Goal: Transaction & Acquisition: Subscribe to service/newsletter

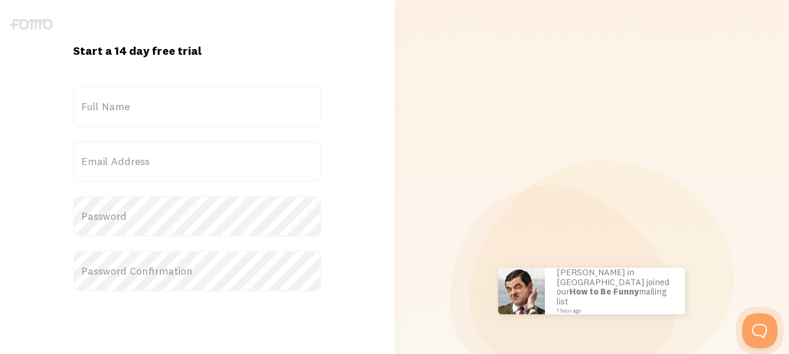
click at [146, 161] on label "Email Address" at bounding box center [197, 161] width 249 height 41
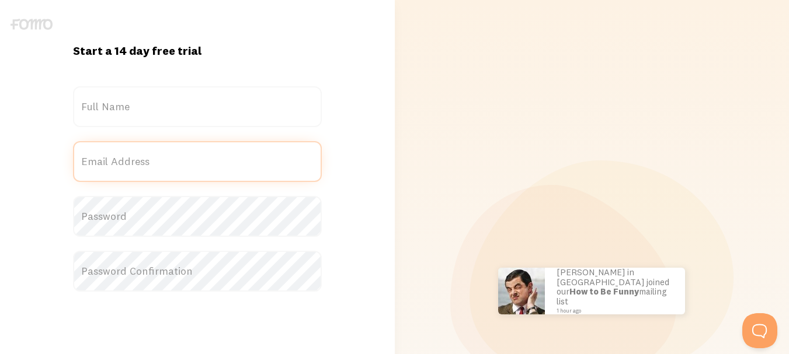
click at [146, 161] on input "Email Address" at bounding box center [197, 161] width 249 height 41
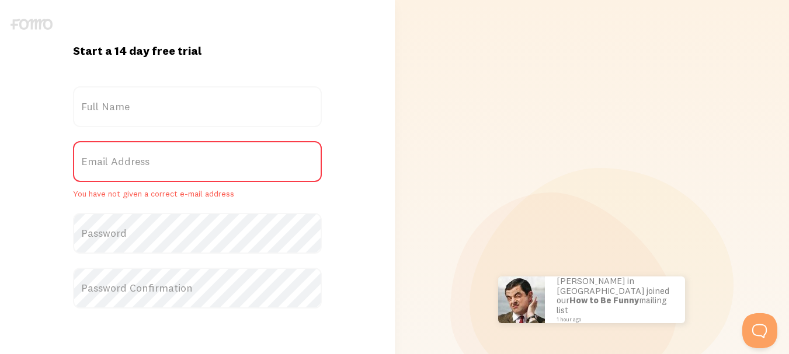
click at [146, 163] on label "Email Address" at bounding box center [197, 161] width 249 height 41
click at [146, 163] on input "Email Address" at bounding box center [197, 161] width 249 height 41
click at [145, 163] on label "Email Address" at bounding box center [197, 161] width 249 height 41
click at [145, 163] on input "Email Address" at bounding box center [197, 161] width 249 height 41
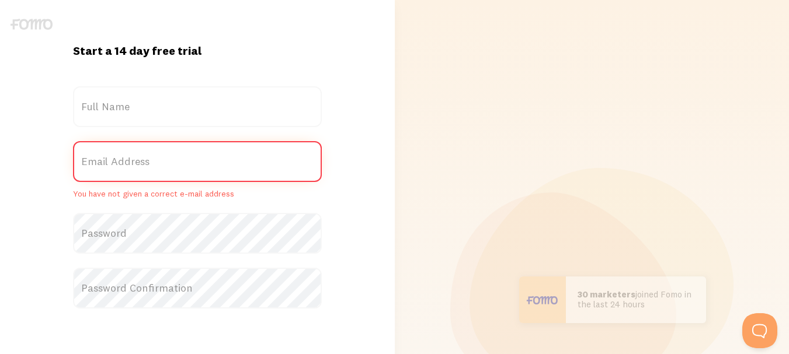
paste input "[EMAIL_ADDRESS][DOMAIN_NAME]"
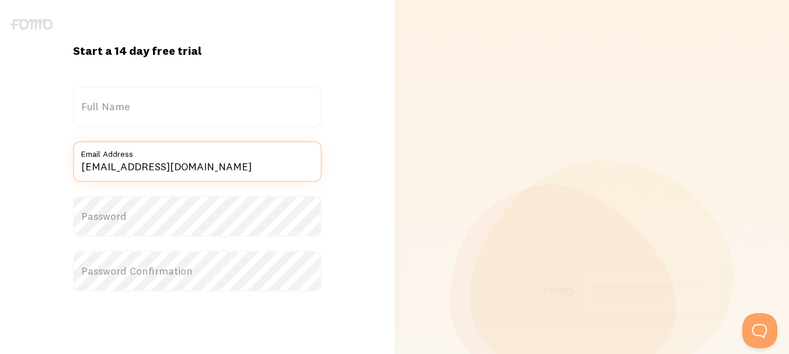
type input "[EMAIL_ADDRESS][DOMAIN_NAME]"
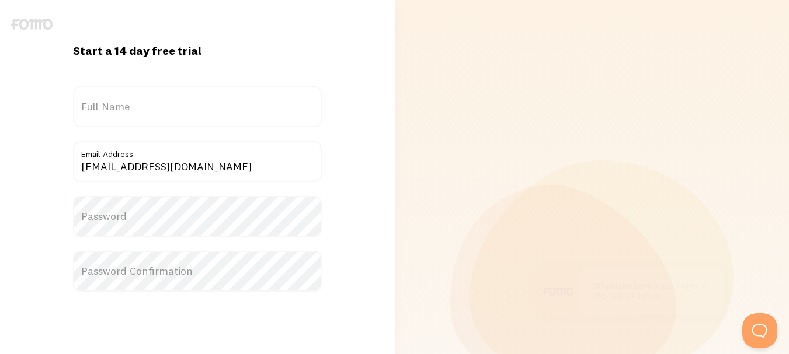
click at [136, 95] on label "Full Name" at bounding box center [197, 106] width 249 height 41
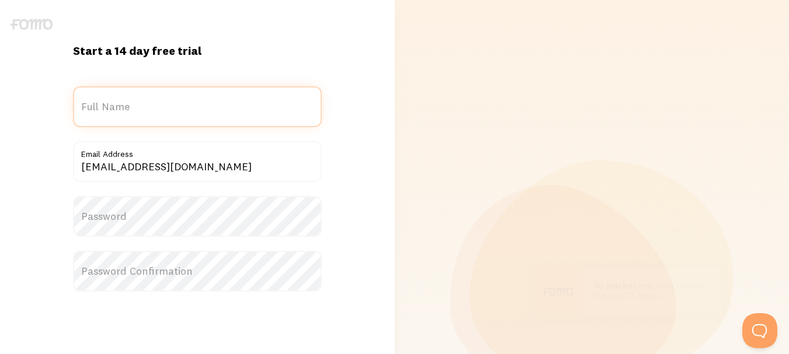
click at [136, 95] on input "Full Name" at bounding box center [197, 106] width 249 height 41
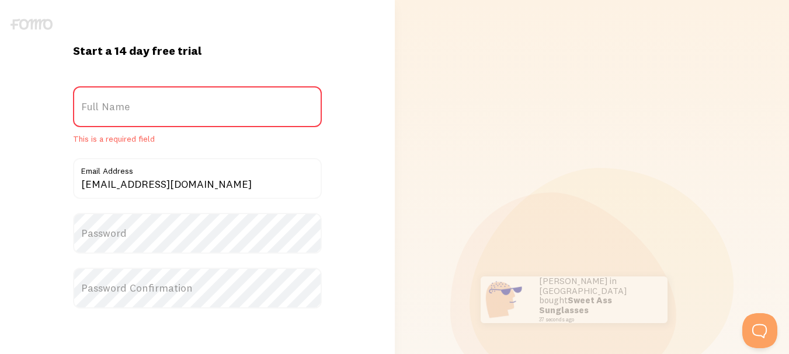
click at [132, 100] on label "Full Name" at bounding box center [197, 106] width 249 height 41
click at [132, 100] on input "Full Name" at bounding box center [197, 106] width 249 height 41
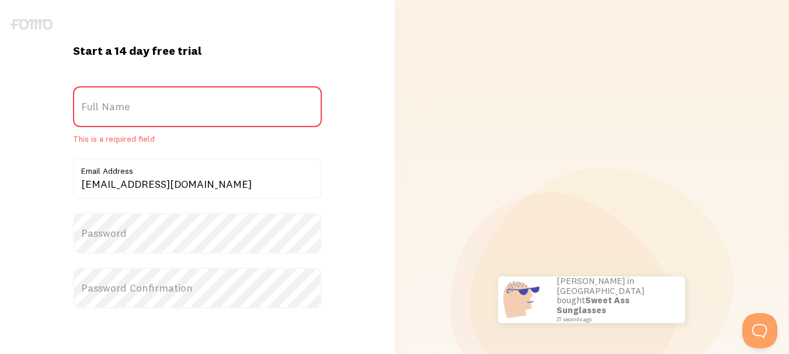
click at [123, 106] on label "Full Name" at bounding box center [197, 106] width 249 height 41
click at [123, 106] on input "Full Name" at bounding box center [197, 106] width 249 height 41
paste input "billionairestudiosus"
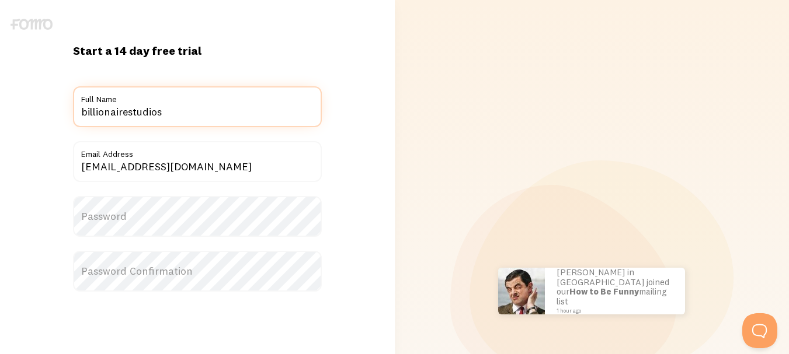
click at [130, 111] on input "billionairestudios" at bounding box center [197, 106] width 249 height 41
click at [212, 112] on input "billionaire studios" at bounding box center [197, 106] width 249 height 41
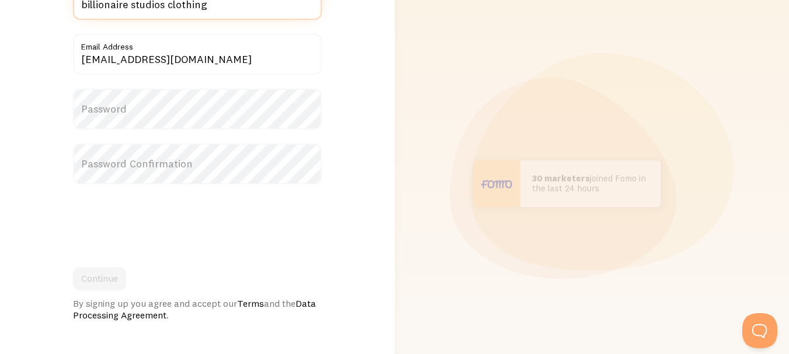
scroll to position [117, 0]
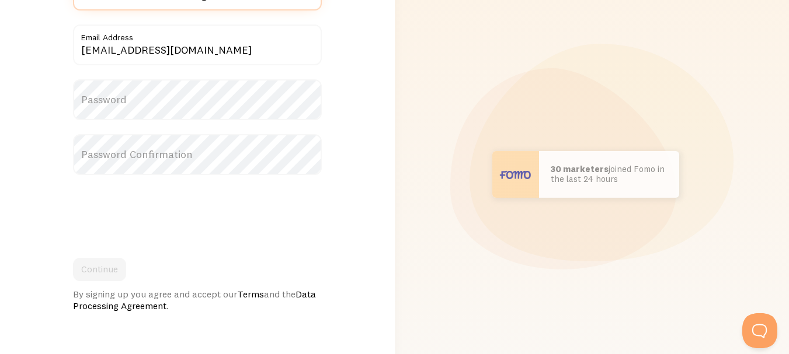
type input "billionaire studios clothing"
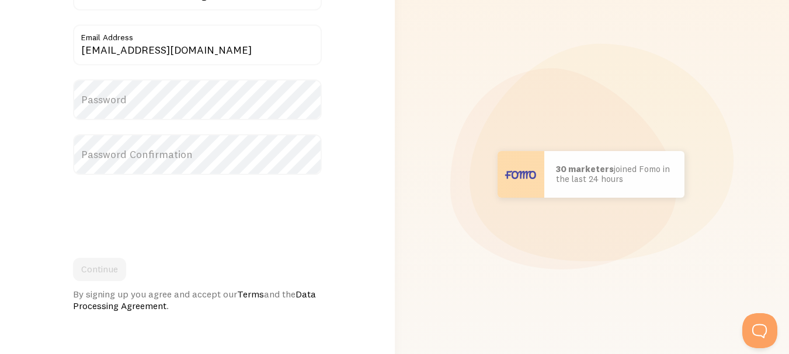
click at [177, 98] on label "Password" at bounding box center [197, 99] width 249 height 41
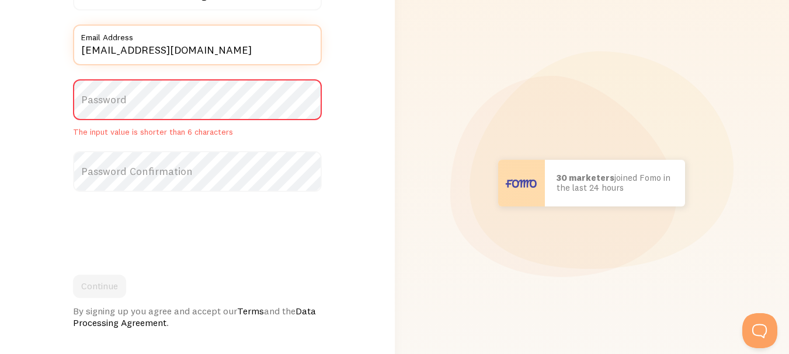
drag, startPoint x: 130, startPoint y: 51, endPoint x: 52, endPoint y: 48, distance: 78.3
click at [52, 48] on div "Start a 14 day free trial {{ count }} people signed up [DATE]! Title billionair…" at bounding box center [197, 182] width 395 height 513
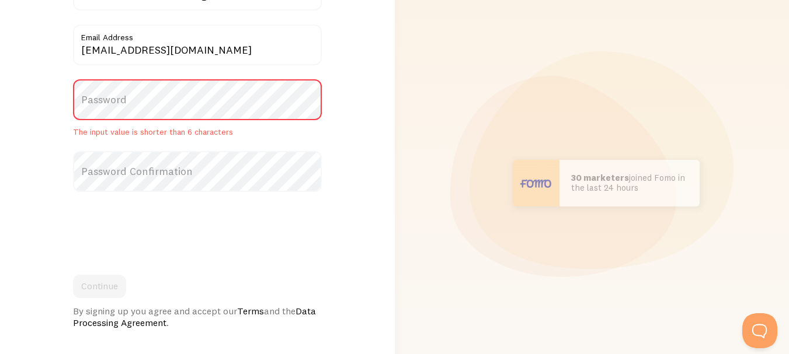
click at [100, 96] on label "Password" at bounding box center [197, 99] width 249 height 41
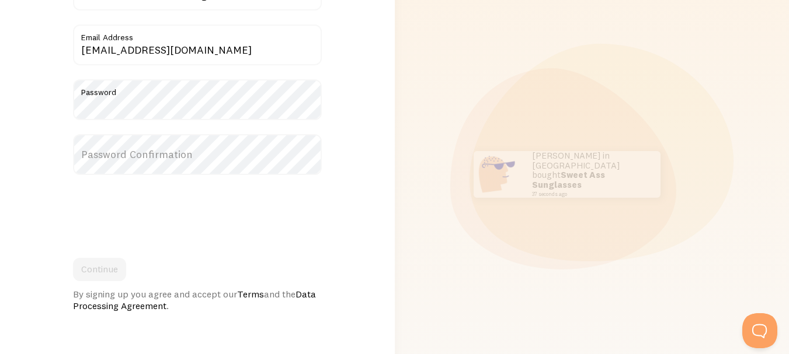
click at [115, 162] on label "Password Confirmation" at bounding box center [197, 154] width 249 height 41
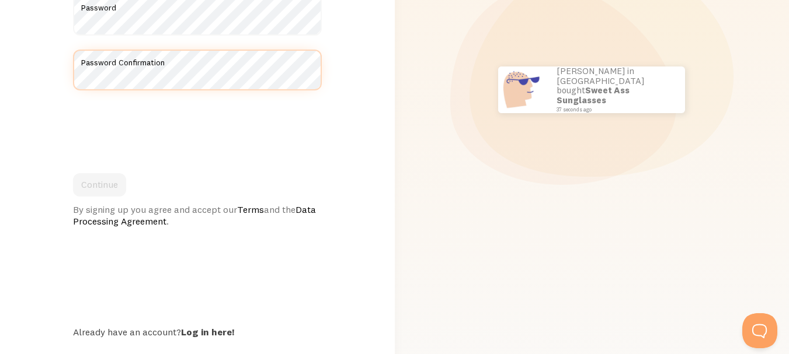
scroll to position [228, 0]
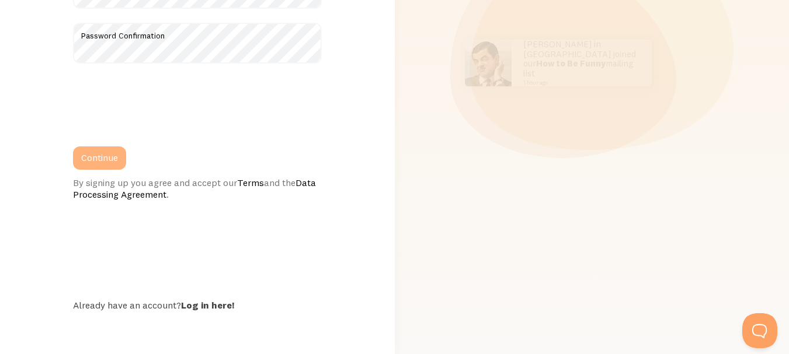
click at [104, 161] on button "Continue" at bounding box center [99, 158] width 53 height 23
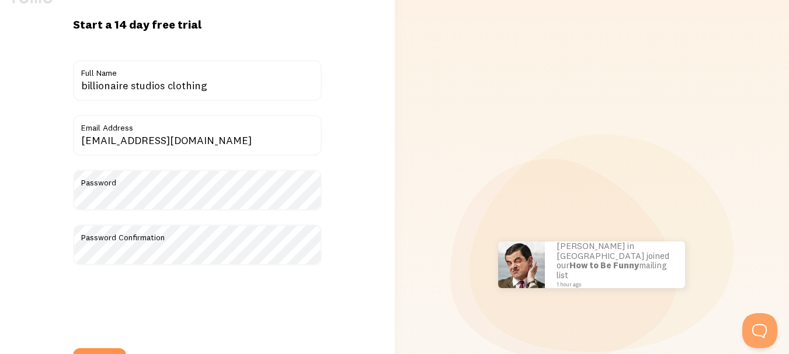
scroll to position [0, 0]
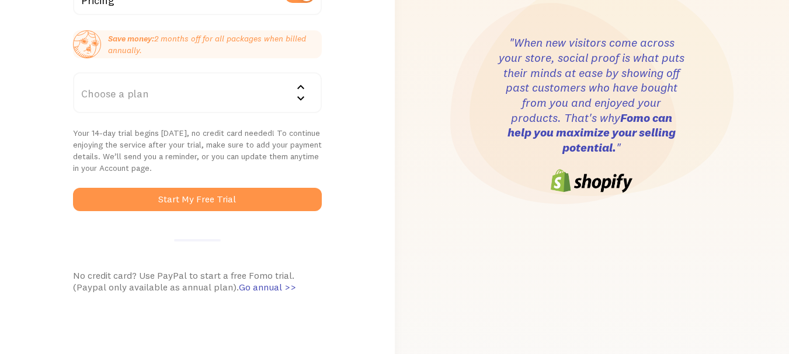
scroll to position [343, 0]
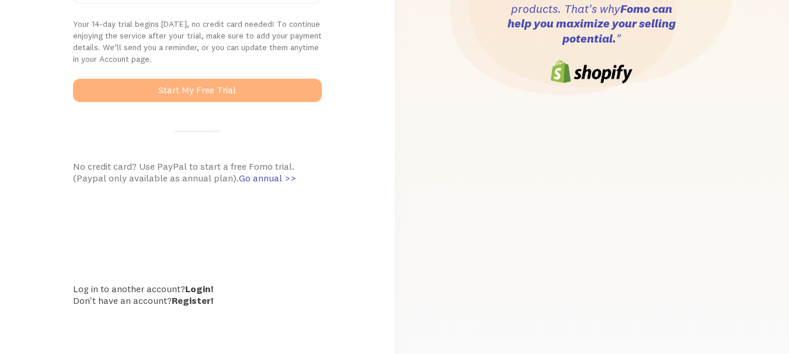
click at [177, 83] on button "Start My Free Trial" at bounding box center [197, 90] width 249 height 23
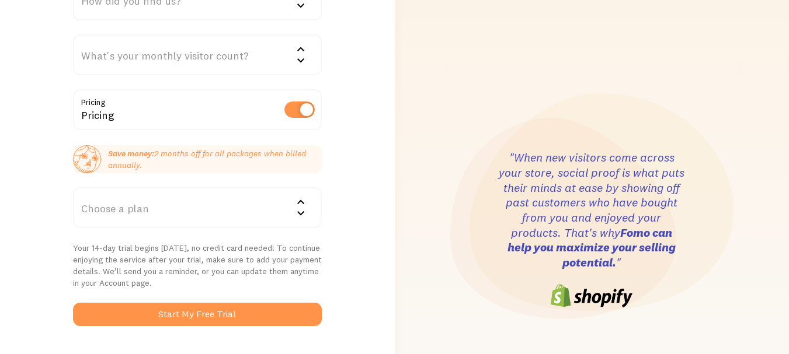
scroll to position [109, 0]
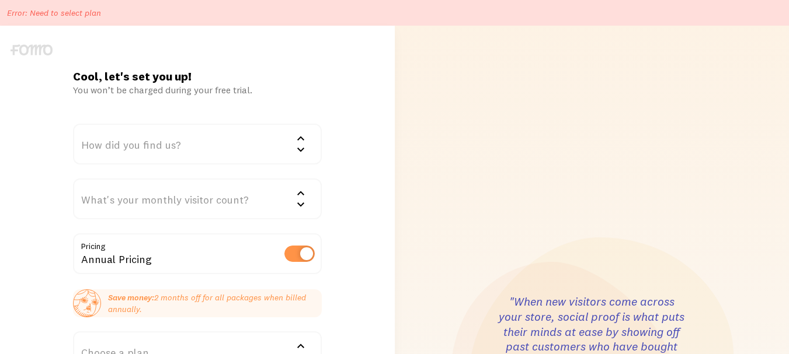
click at [242, 142] on div "How did you find us?" at bounding box center [197, 144] width 249 height 41
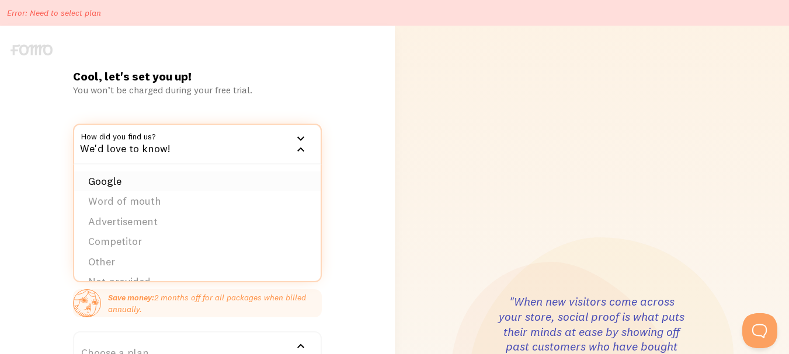
click at [120, 177] on li "Google" at bounding box center [197, 182] width 246 height 20
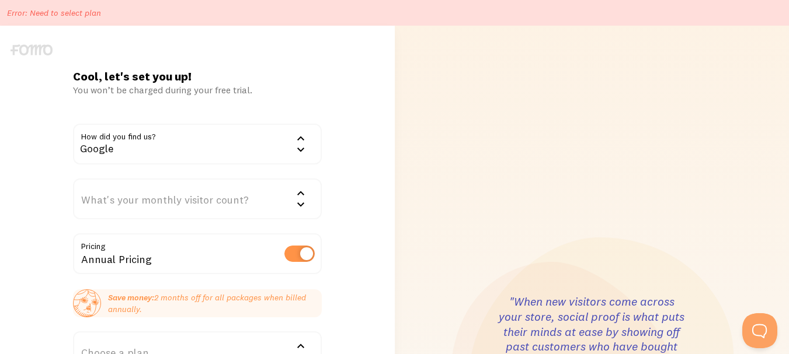
click at [257, 139] on div "Google" at bounding box center [197, 144] width 249 height 41
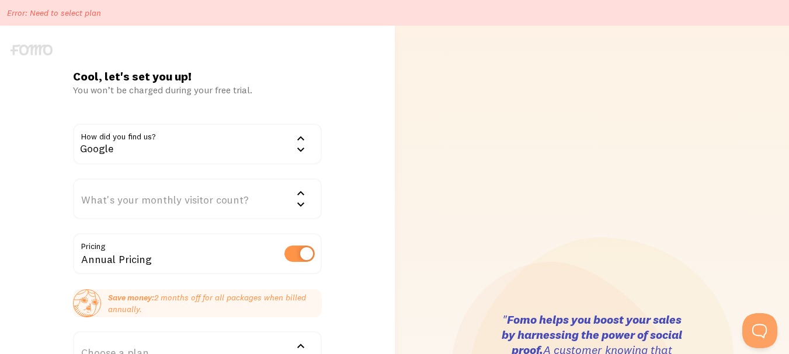
click at [248, 208] on div "What's your monthly visitor count?" at bounding box center [197, 199] width 249 height 41
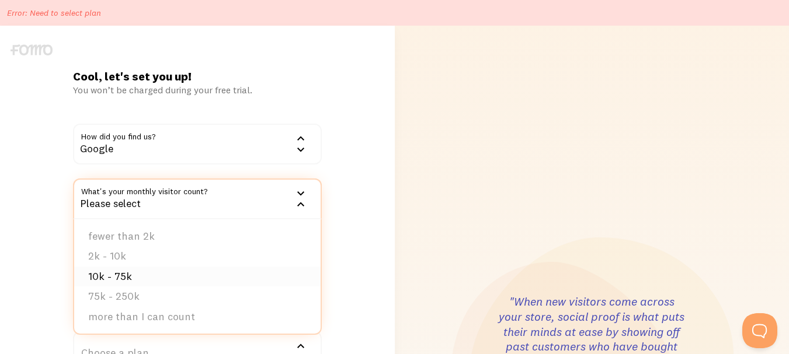
click at [135, 277] on li "10k - 75k" at bounding box center [197, 277] width 246 height 20
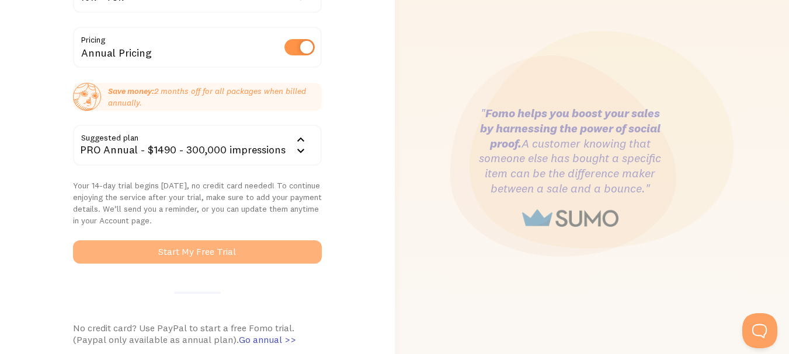
scroll to position [234, 0]
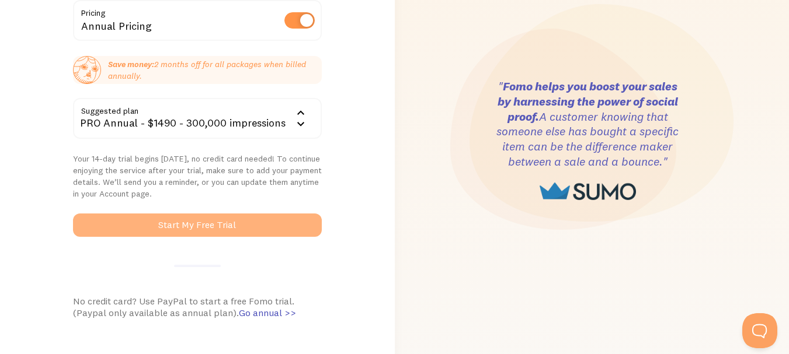
click at [198, 223] on button "Start My Free Trial" at bounding box center [197, 225] width 249 height 23
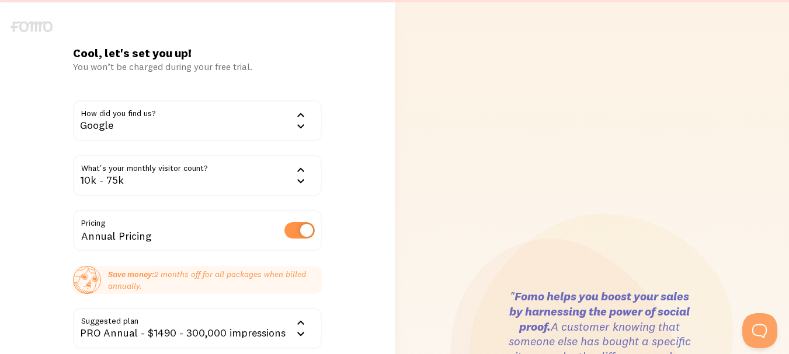
scroll to position [0, 0]
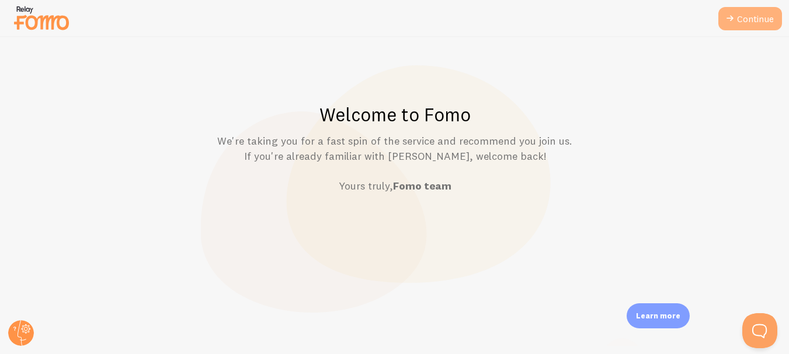
click at [741, 10] on link "Continue" at bounding box center [750, 18] width 64 height 23
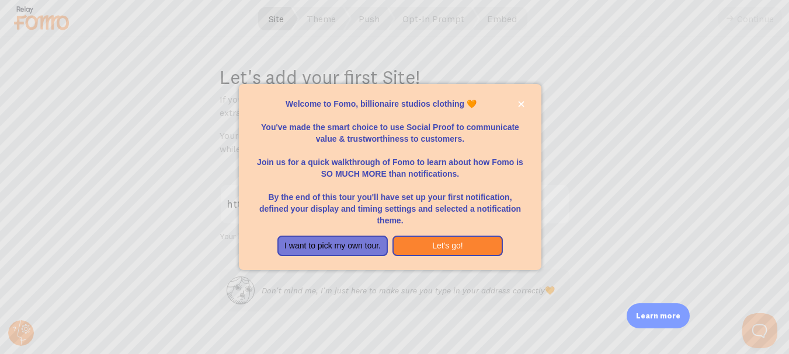
scroll to position [117, 0]
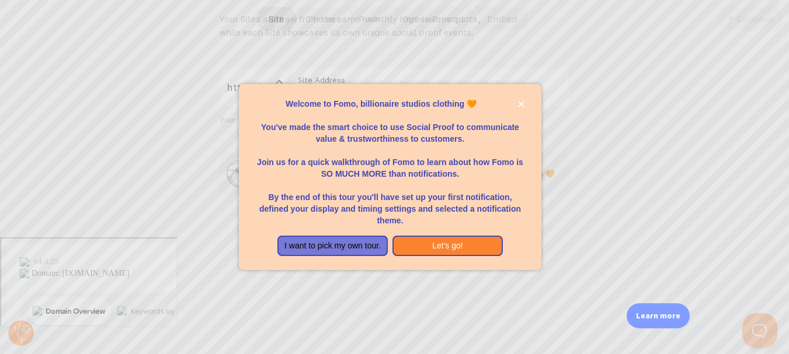
click at [640, 215] on div at bounding box center [394, 177] width 789 height 354
click at [650, 141] on div at bounding box center [394, 177] width 789 height 354
click at [521, 103] on icon "close," at bounding box center [521, 104] width 6 height 6
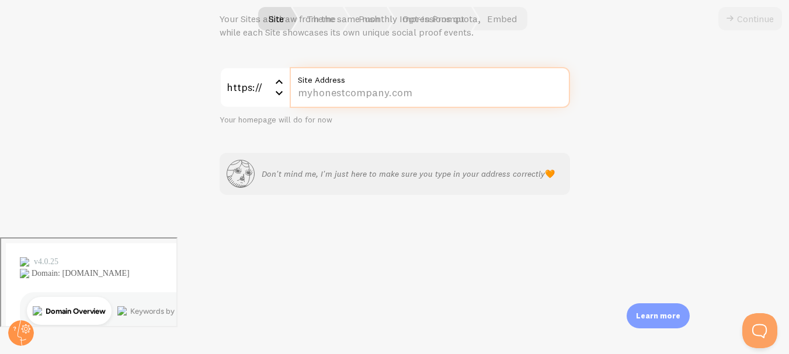
click at [398, 96] on input "Site Address" at bounding box center [430, 87] width 280 height 41
paste input "billionairestudiosus.shop/"
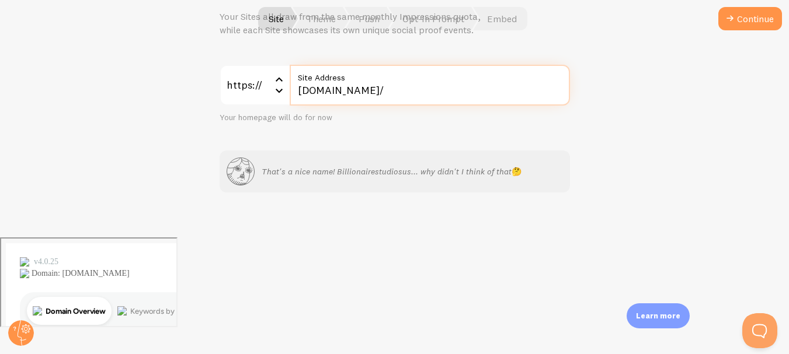
scroll to position [0, 0]
type input "billionairestudiosus.shop/"
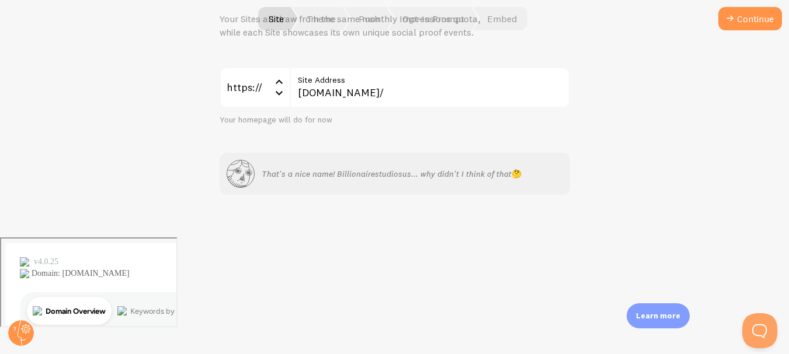
click at [750, 19] on button "Continue" at bounding box center [750, 18] width 64 height 23
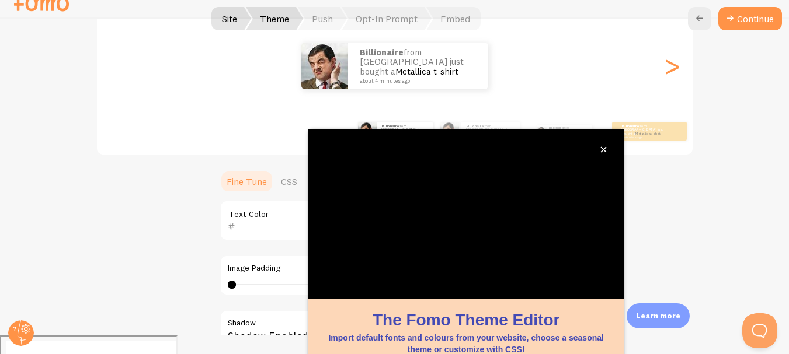
scroll to position [136, 0]
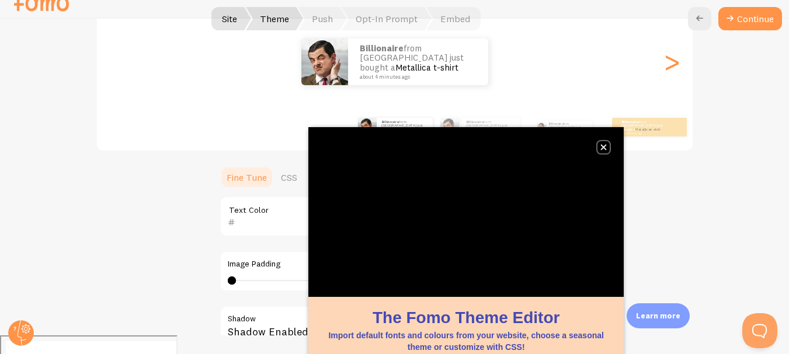
click at [605, 148] on icon "close," at bounding box center [604, 148] width 6 height 6
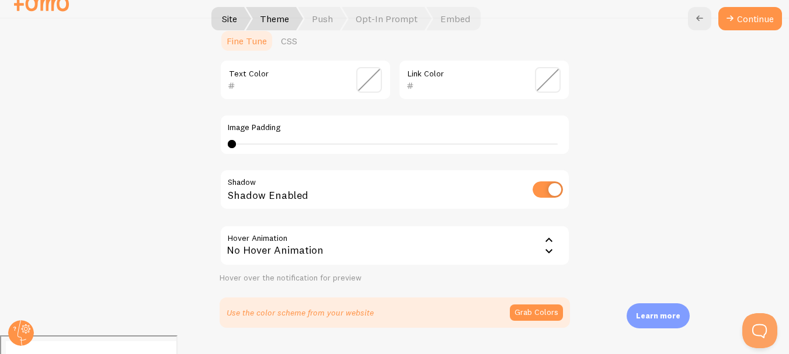
scroll to position [253, 0]
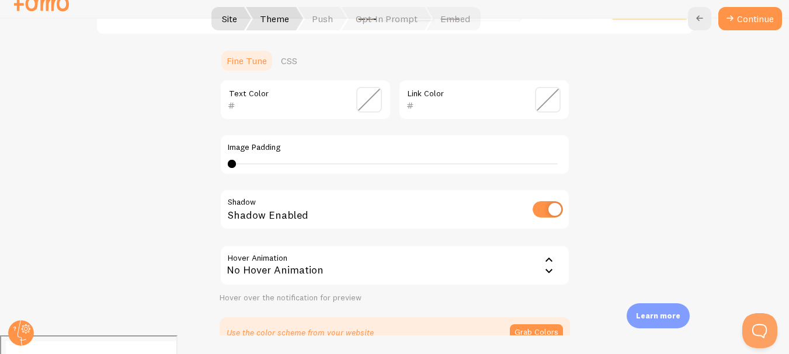
click at [228, 162] on div at bounding box center [232, 164] width 8 height 8
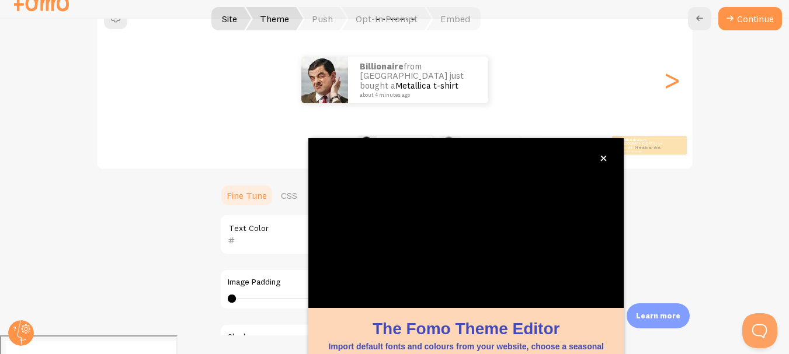
scroll to position [136, 0]
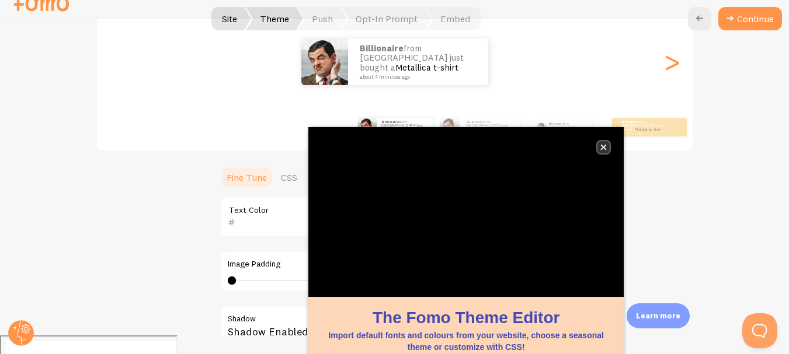
click at [602, 146] on icon "close," at bounding box center [604, 148] width 6 height 6
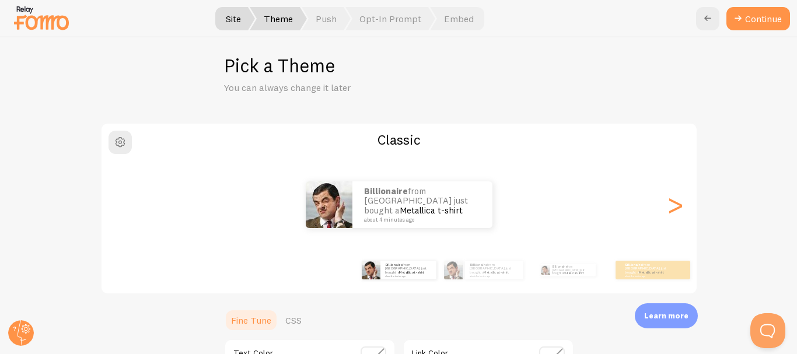
scroll to position [0, 0]
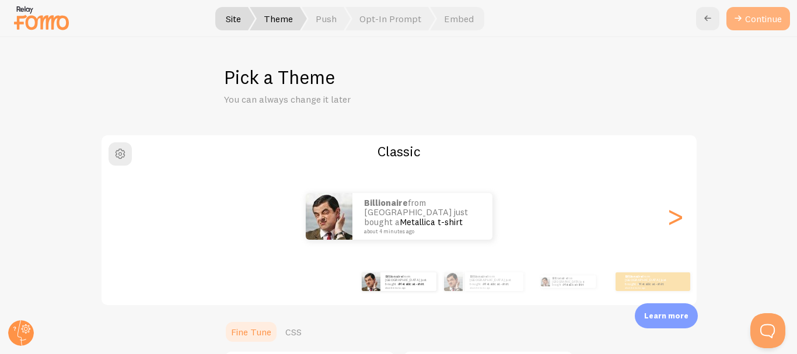
click at [747, 18] on button "Continue" at bounding box center [759, 18] width 64 height 23
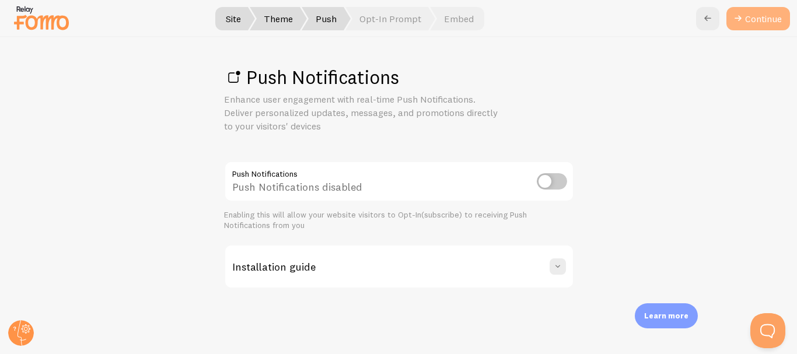
click at [750, 12] on link "Continue" at bounding box center [759, 18] width 64 height 23
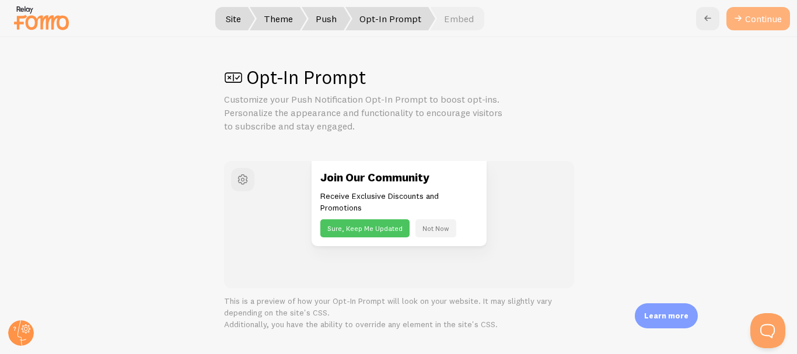
click at [757, 20] on button "Continue" at bounding box center [759, 18] width 64 height 23
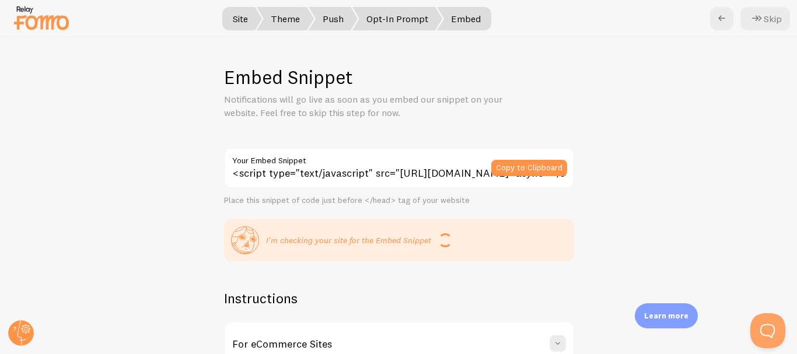
scroll to position [112, 0]
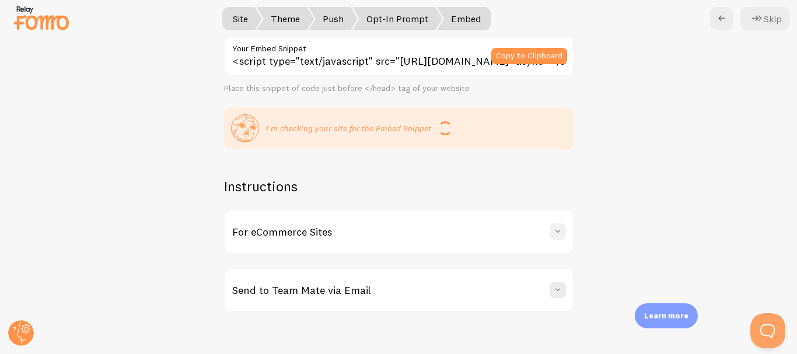
click at [552, 235] on span at bounding box center [558, 232] width 12 height 12
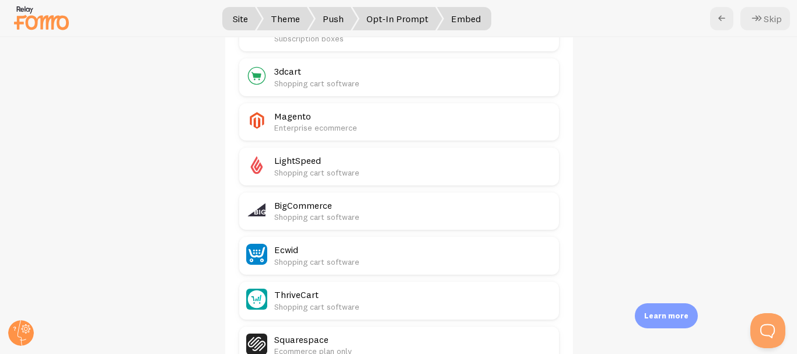
scroll to position [579, 0]
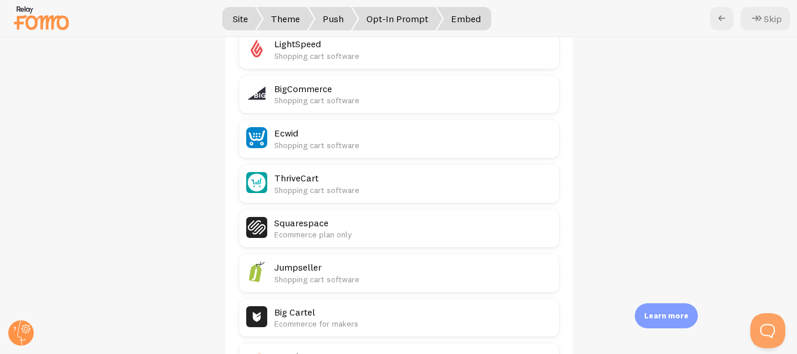
click at [312, 90] on h2 "BigCommerce" at bounding box center [413, 89] width 278 height 12
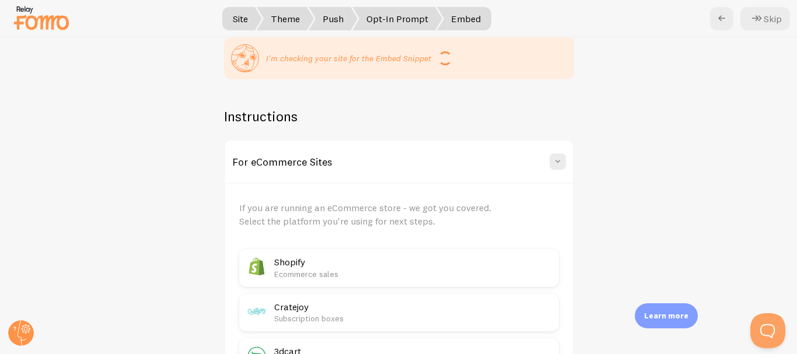
scroll to position [0, 0]
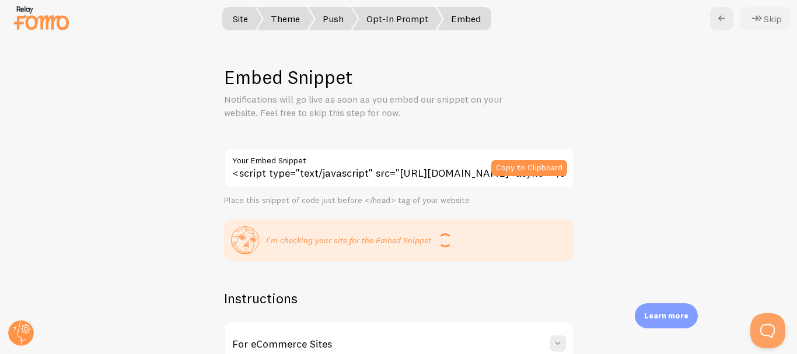
click at [766, 16] on button "Skip" at bounding box center [766, 18] width 50 height 23
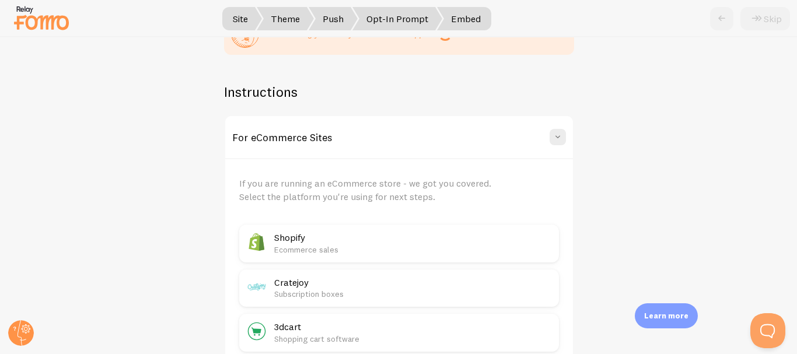
scroll to position [234, 0]
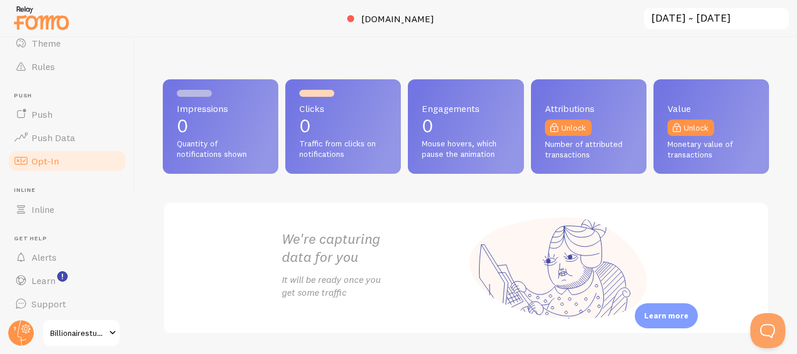
scroll to position [151, 0]
click at [107, 333] on span at bounding box center [113, 333] width 14 height 14
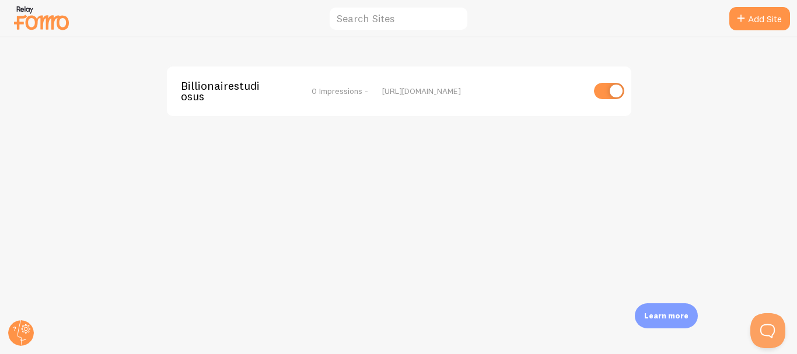
click at [617, 93] on input "checkbox" at bounding box center [609, 91] width 30 height 16
click at [601, 90] on input "checkbox" at bounding box center [609, 91] width 30 height 16
checkbox input "true"
click at [426, 91] on div "https://billionairestudiosus.shop" at bounding box center [482, 91] width 201 height 11
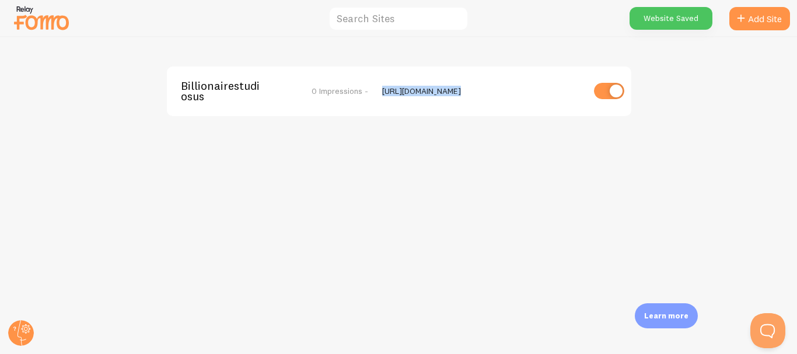
click at [426, 91] on div "https://billionairestudiosus.shop" at bounding box center [482, 91] width 201 height 11
click at [446, 169] on div "Billionairestudiosus 0 Impressions - https://billionairestudiosus.shop" at bounding box center [399, 195] width 797 height 317
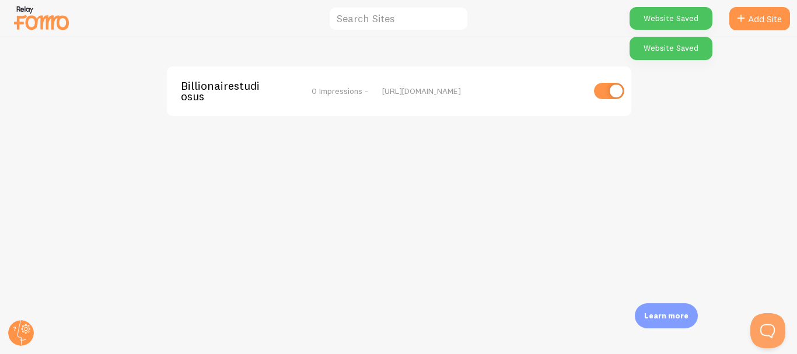
click at [675, 187] on div "Billionairestudiosus 0 Impressions - https://billionairestudiosus.shop" at bounding box center [399, 195] width 797 height 317
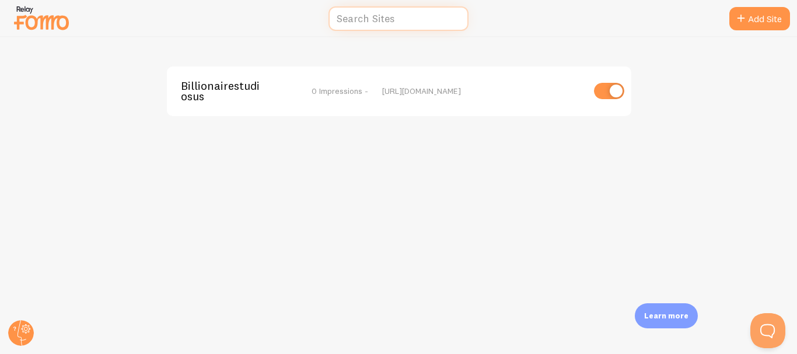
click at [399, 21] on input "text" at bounding box center [399, 18] width 140 height 25
paste input "BigCommerce"
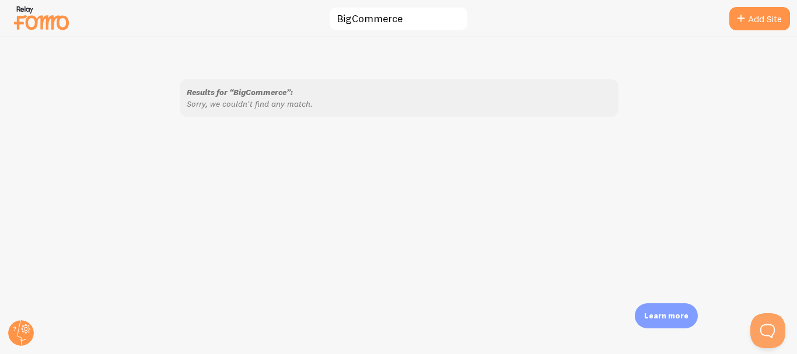
click at [268, 116] on div "Results for “BigCommerce”: Sorry, we couldn't find any match." at bounding box center [399, 97] width 439 height 37
click at [372, 22] on input "BigCommerce" at bounding box center [399, 18] width 140 height 25
paste input "https://billionairestudiosus.shop/"
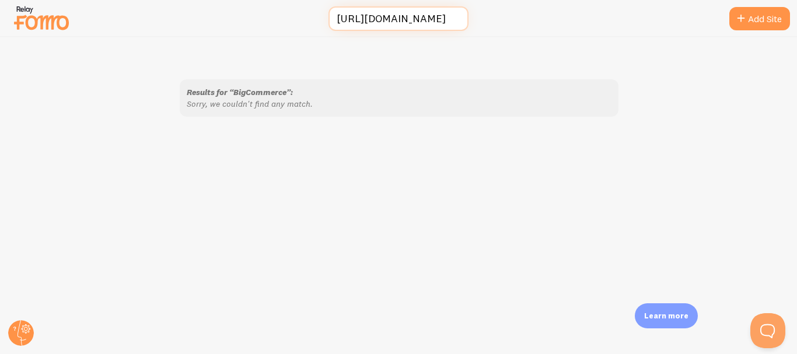
scroll to position [0, 42]
drag, startPoint x: 424, startPoint y: 16, endPoint x: 536, endPoint y: 16, distance: 112.1
click at [536, 16] on div "https://billionairestudiosus.shop/ Add Site Results for “https://billionairestu…" at bounding box center [398, 177] width 797 height 354
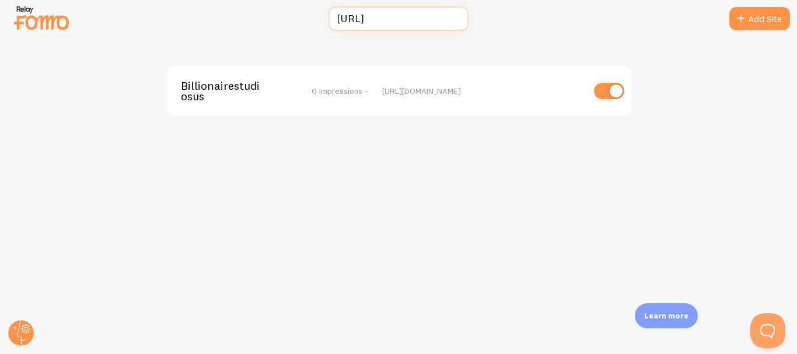
scroll to position [0, 0]
drag, startPoint x: 371, startPoint y: 20, endPoint x: 283, endPoint y: 20, distance: 88.1
click at [283, 20] on div "https://billionairestudios Add Site Billionairestudiosus 0 Impressions - https:…" at bounding box center [398, 177] width 797 height 354
click at [346, 17] on input "/billionairestudios" at bounding box center [399, 18] width 140 height 25
click at [388, 16] on input "billionairestudios" at bounding box center [399, 18] width 140 height 25
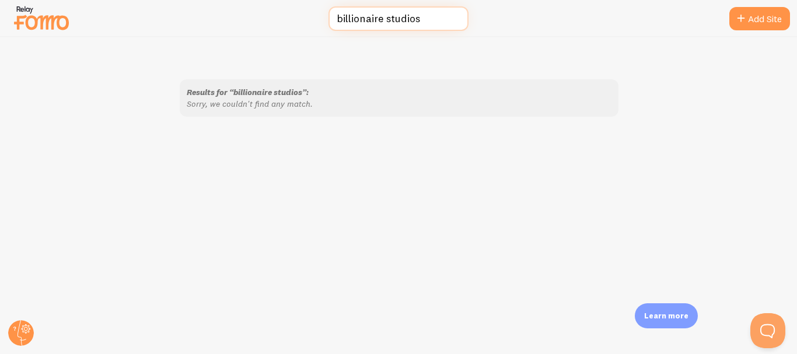
type input "billionaire studios"
